Goal: Information Seeking & Learning: Learn about a topic

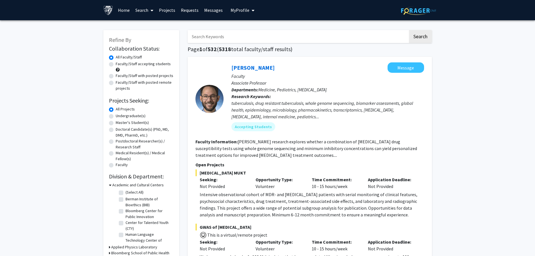
click at [168, 11] on link "Projects" at bounding box center [167, 10] width 22 height 20
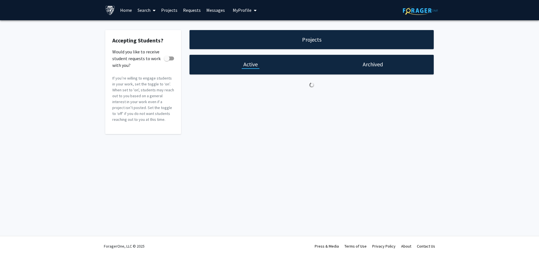
checkbox input "true"
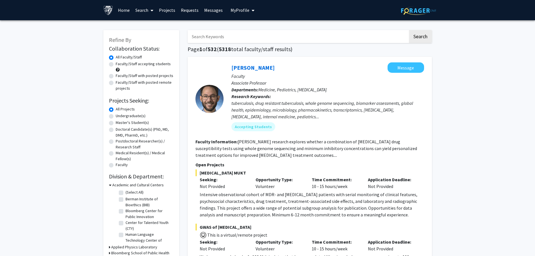
click at [329, 117] on div "tuberculosis, drug resistant tuberculosis, whole genome sequencing, biomarker a…" at bounding box center [327, 110] width 193 height 20
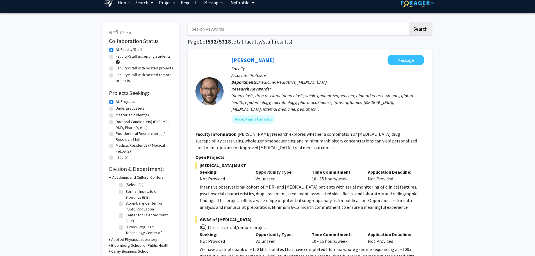
scroll to position [7, 0]
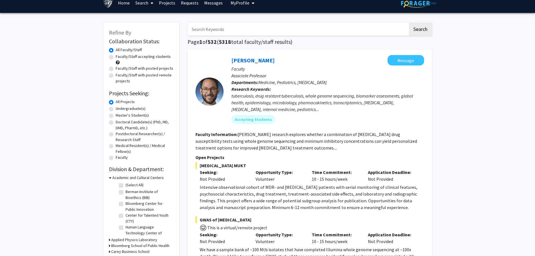
click at [116, 108] on label "Undergraduate(s)" at bounding box center [131, 109] width 30 height 6
click at [116, 108] on input "Undergraduate(s)" at bounding box center [118, 108] width 4 height 4
radio input "true"
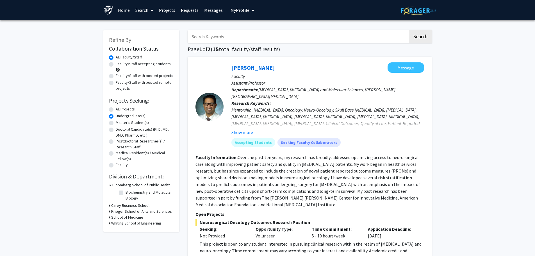
click at [116, 109] on label "All Projects" at bounding box center [125, 109] width 19 height 6
click at [116, 109] on input "All Projects" at bounding box center [118, 108] width 4 height 4
radio input "true"
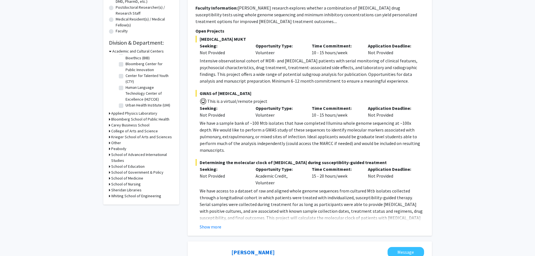
scroll to position [134, 0]
click at [108, 178] on div "Refine By Collaboration Status: Collaboration Status All Faculty/Staff Collabor…" at bounding box center [141, 50] width 76 height 308
click at [110, 177] on div "School of Medicine" at bounding box center [141, 178] width 65 height 6
click at [115, 177] on h3 "School of Medicine" at bounding box center [127, 178] width 32 height 6
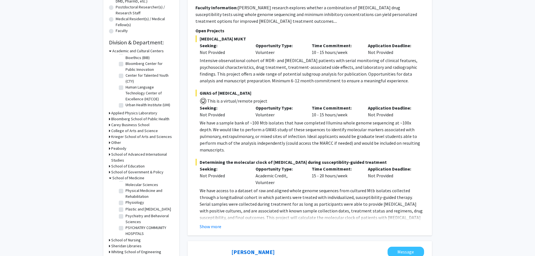
scroll to position [696, 0]
click at [126, 175] on label "Pediatrics" at bounding box center [134, 172] width 17 height 6
click at [126, 173] on input "Pediatrics" at bounding box center [128, 171] width 4 height 4
checkbox input "true"
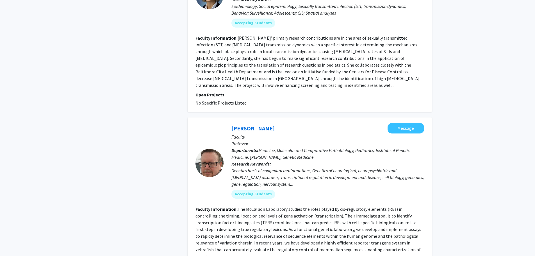
scroll to position [1482, 0]
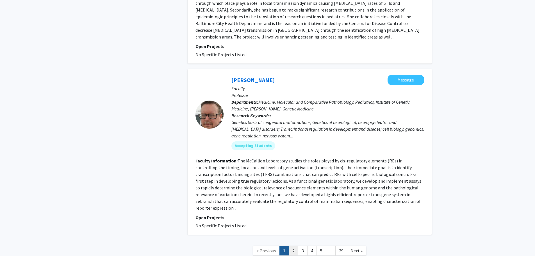
click at [292, 246] on link "2" at bounding box center [294, 251] width 10 height 10
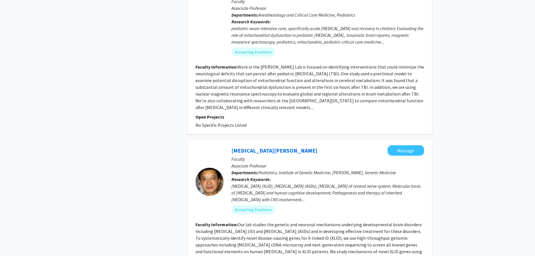
scroll to position [1379, 0]
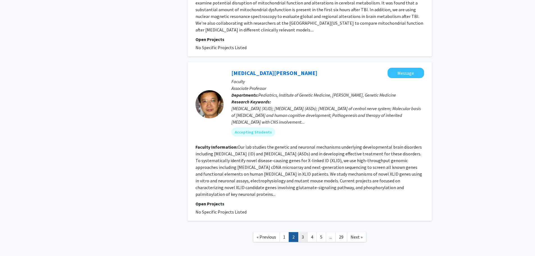
click at [304, 232] on link "3" at bounding box center [303, 237] width 10 height 10
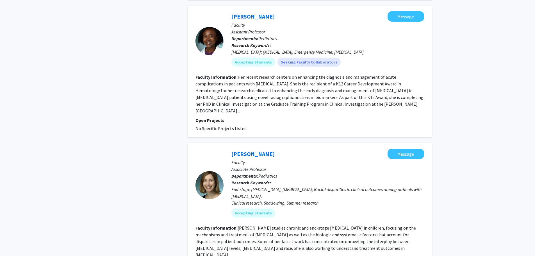
scroll to position [1332, 0]
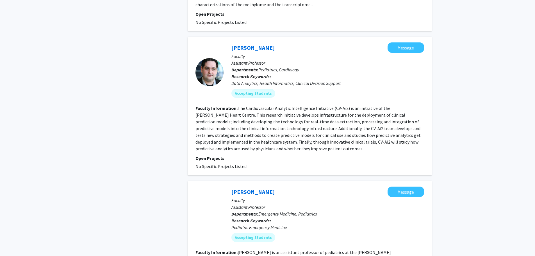
scroll to position [1274, 0]
